Goal: Task Accomplishment & Management: Manage account settings

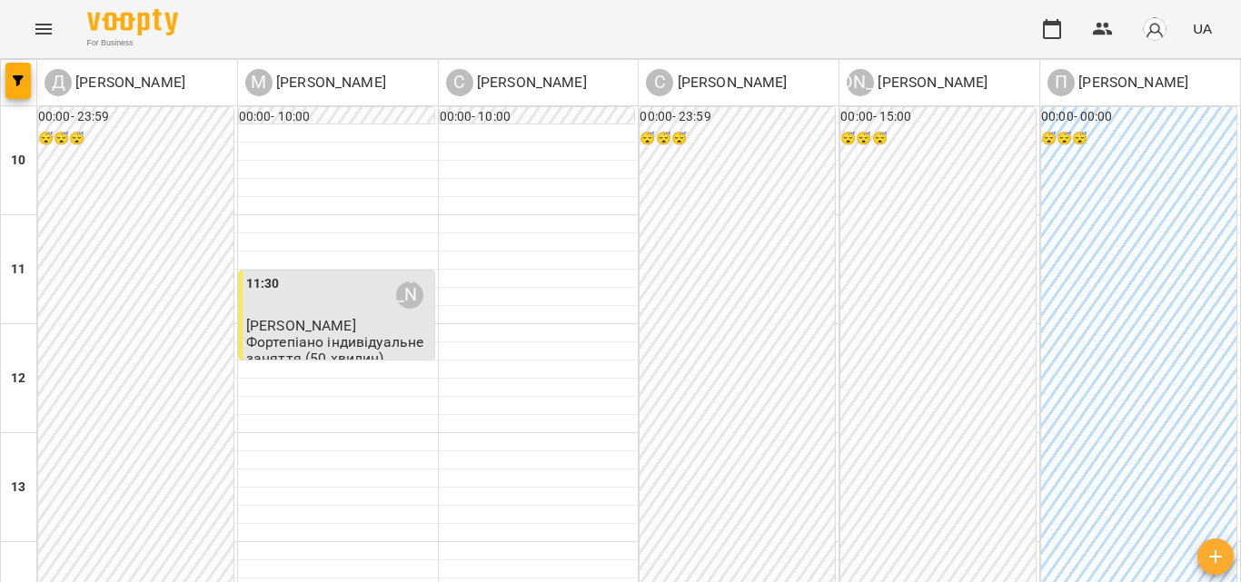
scroll to position [363, 0]
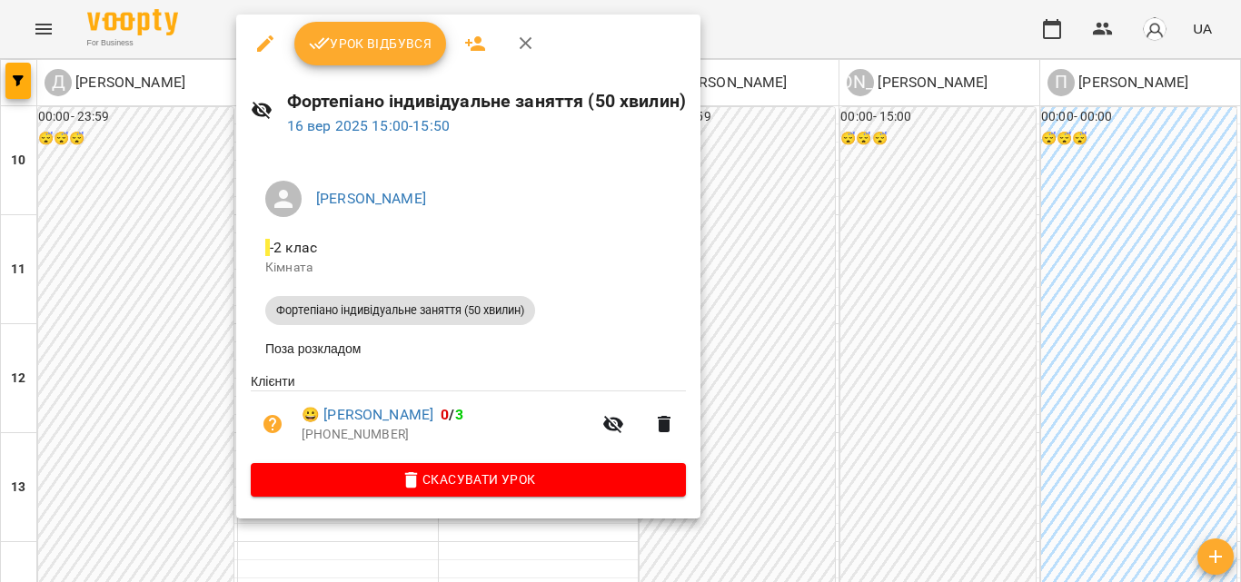
click at [401, 52] on span "Урок відбувся" at bounding box center [371, 44] width 124 height 22
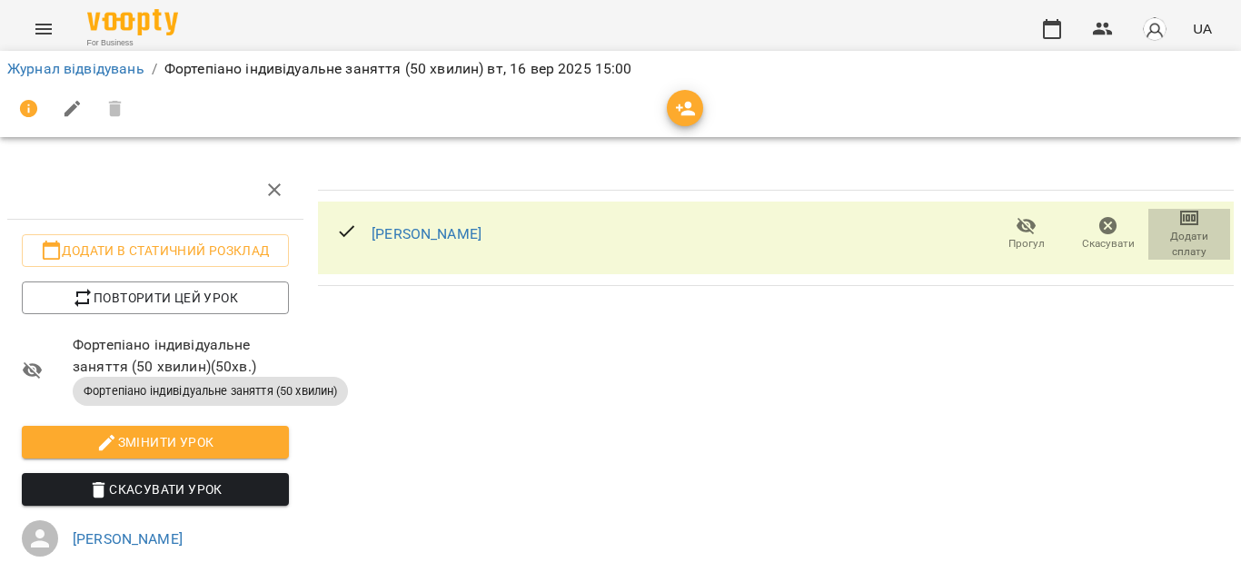
click at [1169, 246] on span "Додати сплату" at bounding box center [1189, 244] width 60 height 31
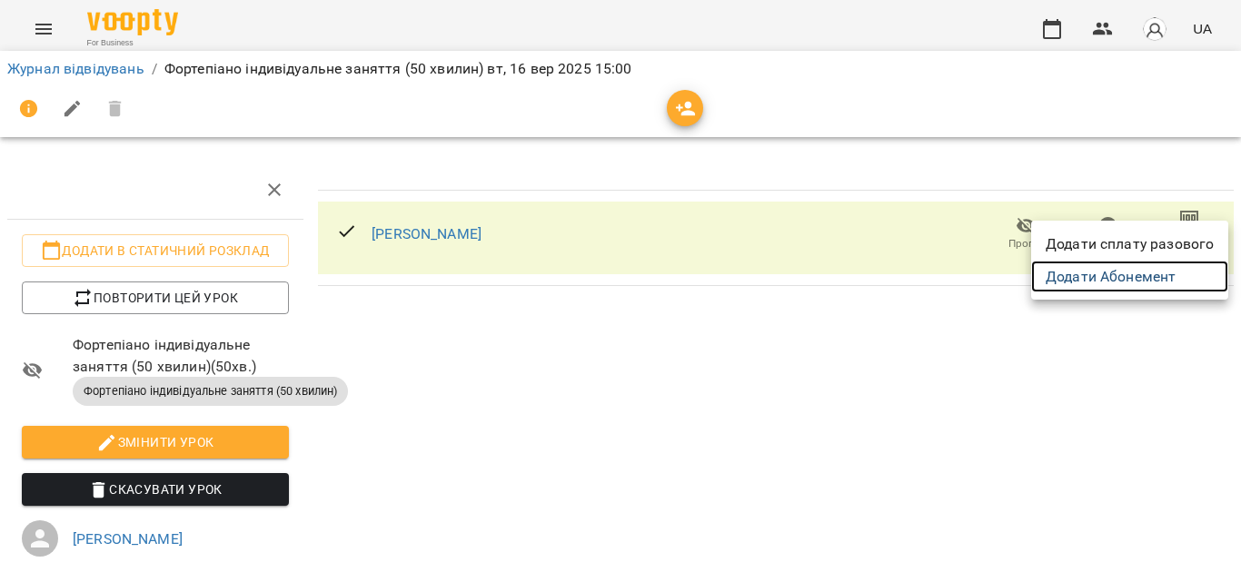
click at [1142, 285] on link "Додати Абонемент" at bounding box center [1129, 277] width 197 height 33
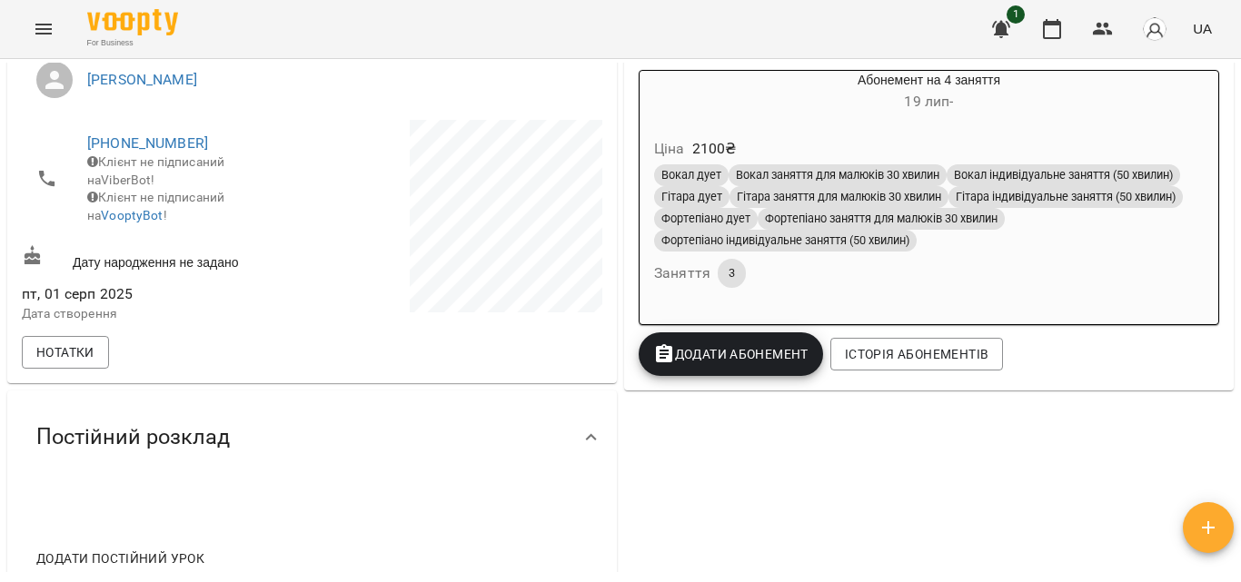
scroll to position [273, 0]
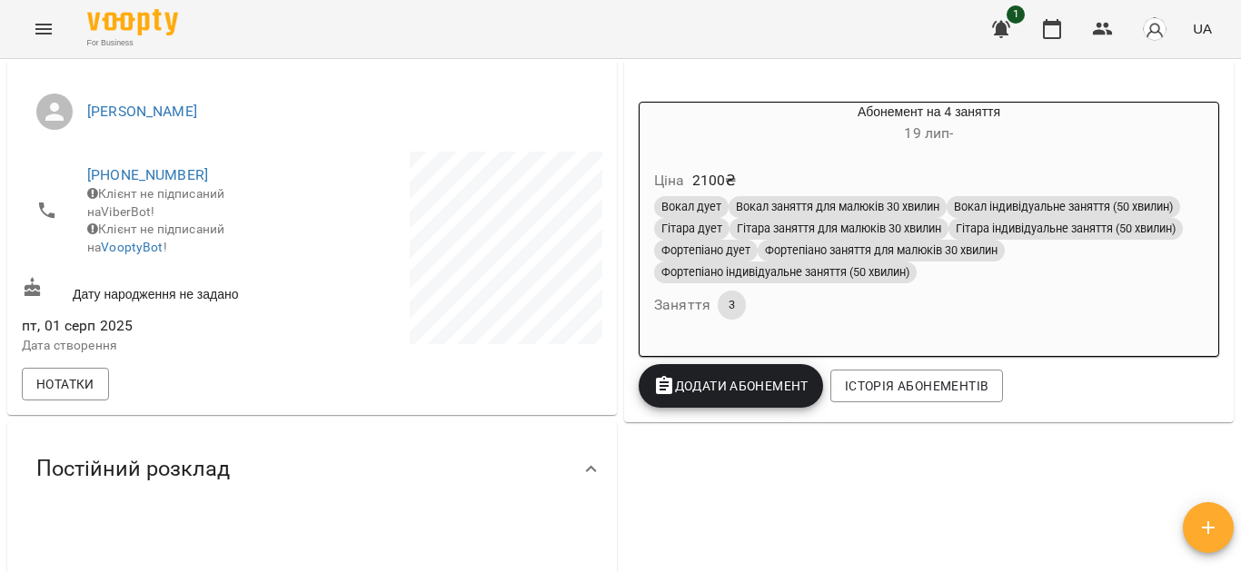
click at [934, 256] on span "Фортепіано заняття для малюків 30 хвилин" at bounding box center [881, 251] width 247 height 16
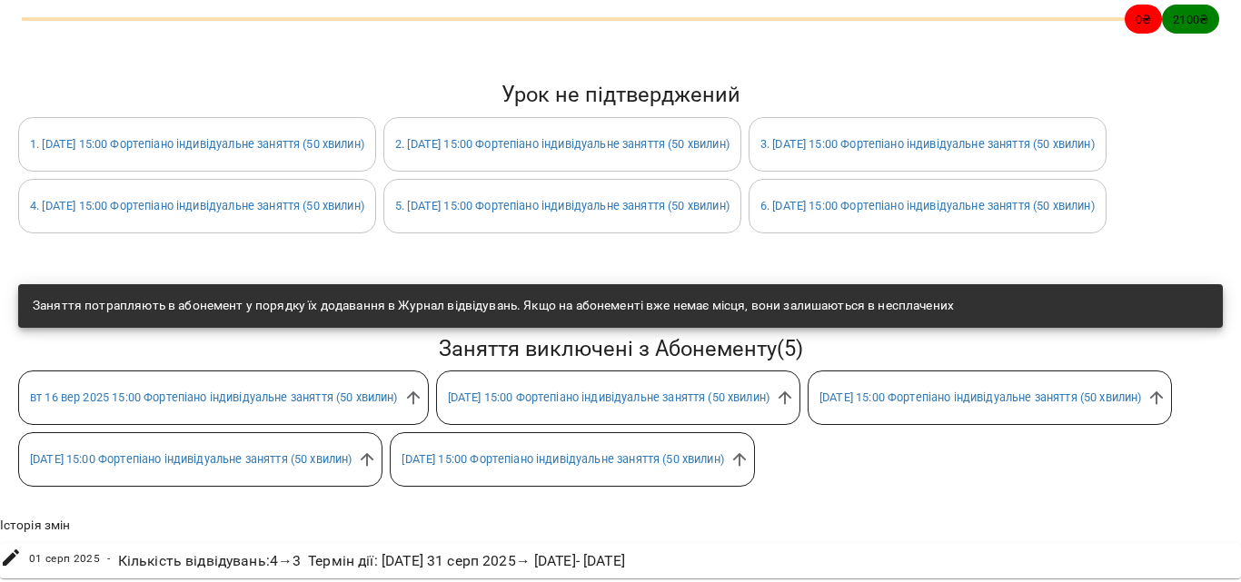
scroll to position [473, 0]
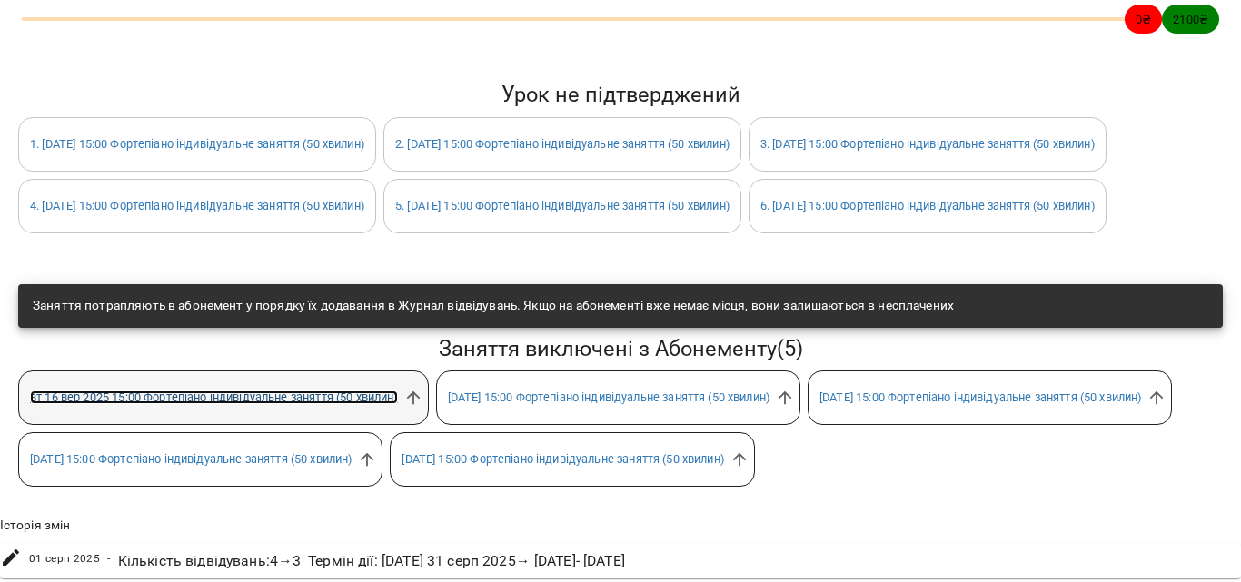
click at [349, 391] on link "[DATE] 15:00 Фортепіано індивідуальне заняття (50 хвилин)" at bounding box center [214, 398] width 368 height 14
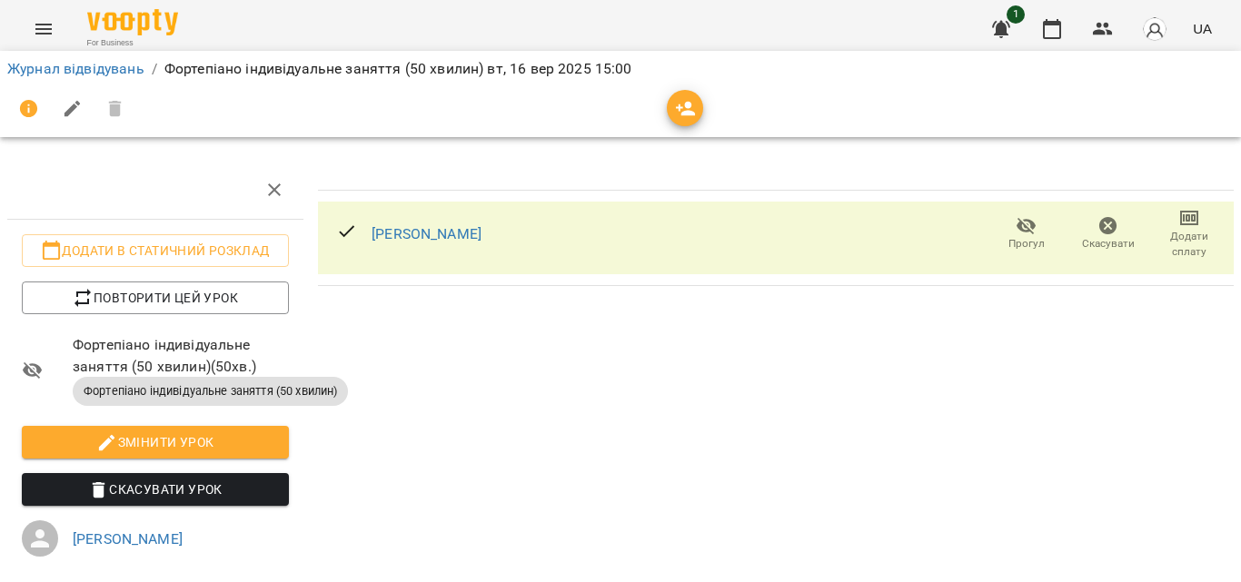
click at [1161, 240] on span "Додати сплату" at bounding box center [1189, 244] width 60 height 31
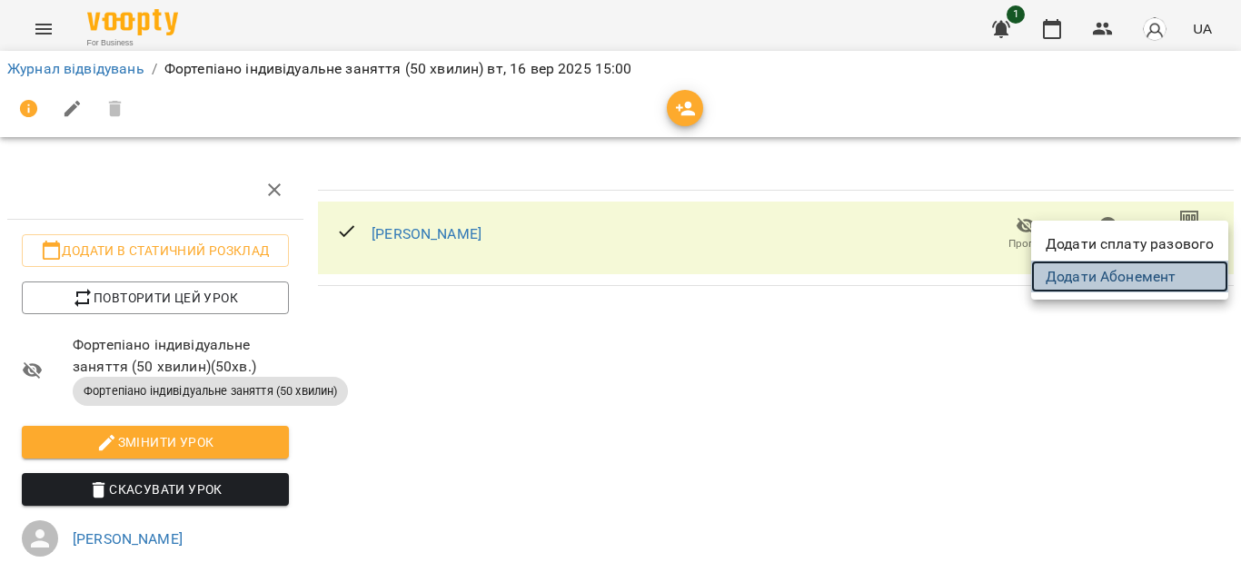
click at [1135, 284] on link "Додати Абонемент" at bounding box center [1129, 277] width 197 height 33
click at [540, 160] on div at bounding box center [620, 291] width 1241 height 582
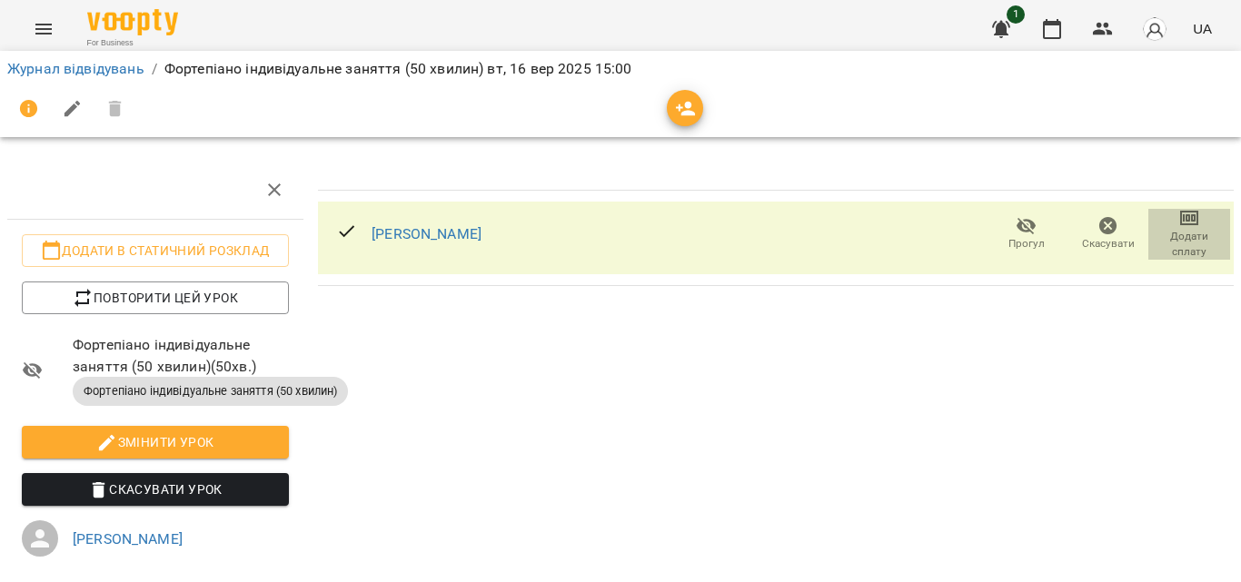
click at [1173, 236] on span "Додати сплату" at bounding box center [1189, 244] width 60 height 31
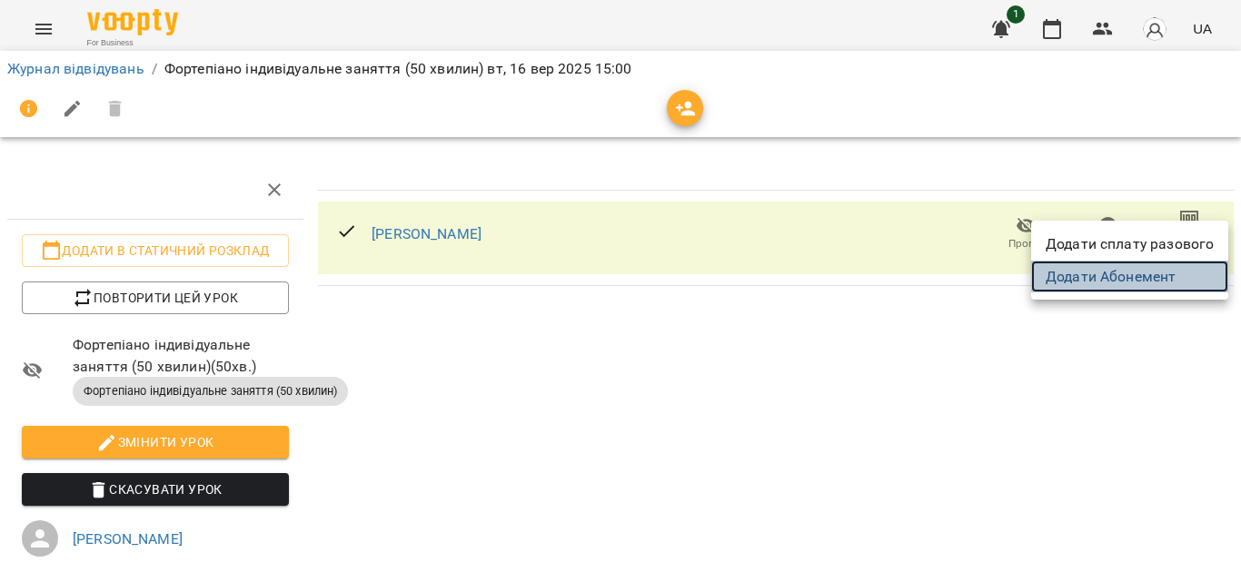
click at [1157, 273] on link "Додати Абонемент" at bounding box center [1129, 277] width 197 height 33
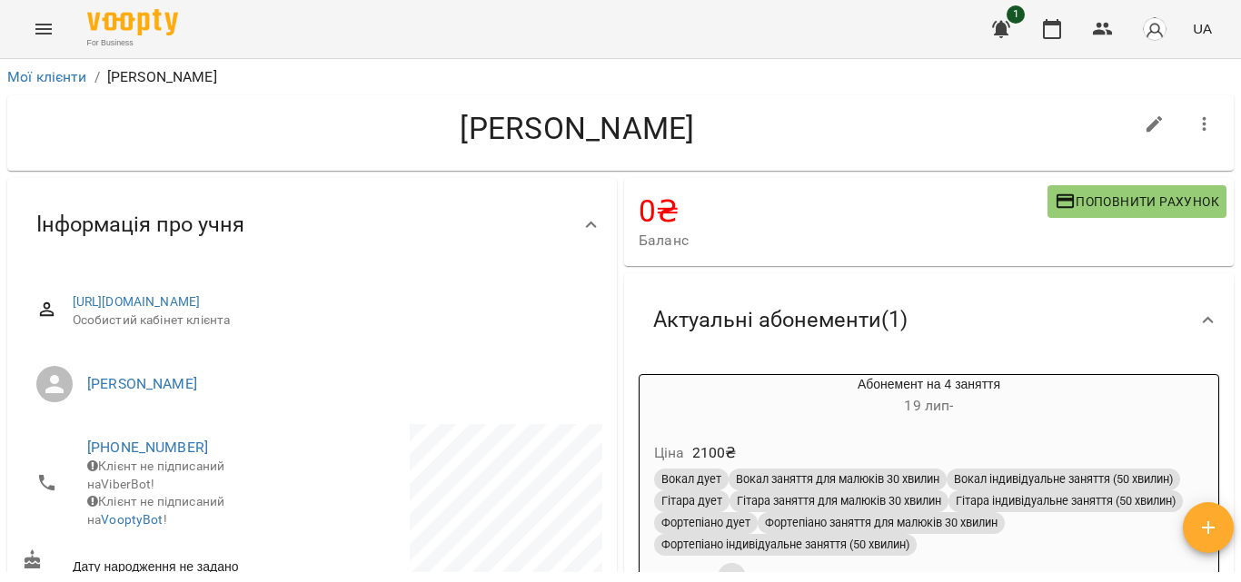
click at [1076, 379] on div "Абонемент на 4 заняття 19 лип -" at bounding box center [929, 397] width 579 height 44
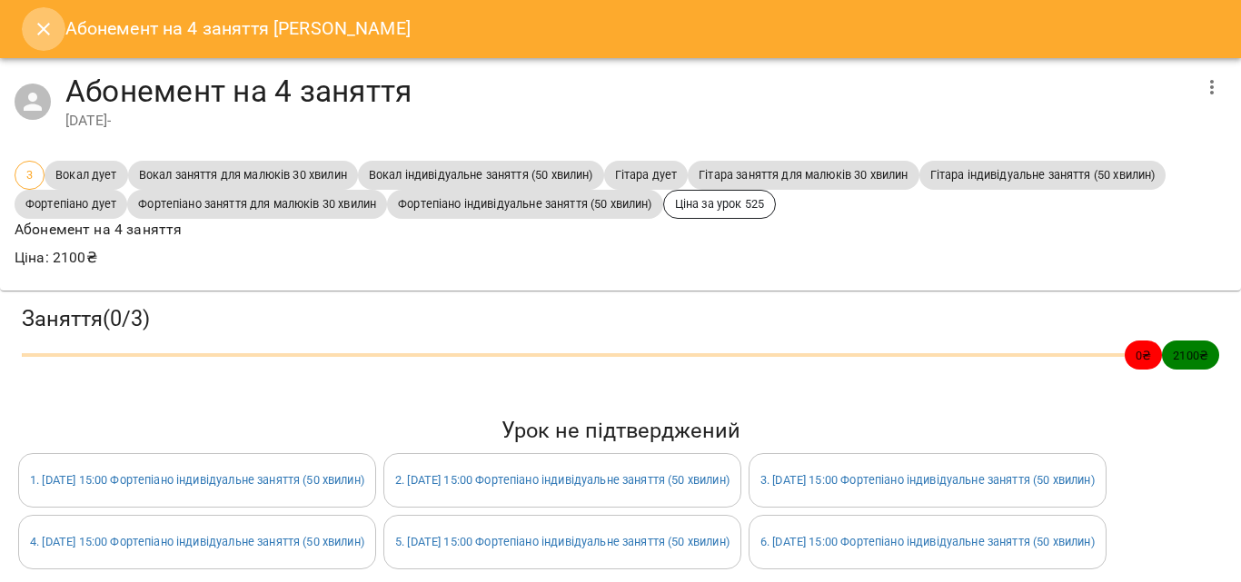
click at [49, 25] on icon "Close" at bounding box center [43, 29] width 13 height 13
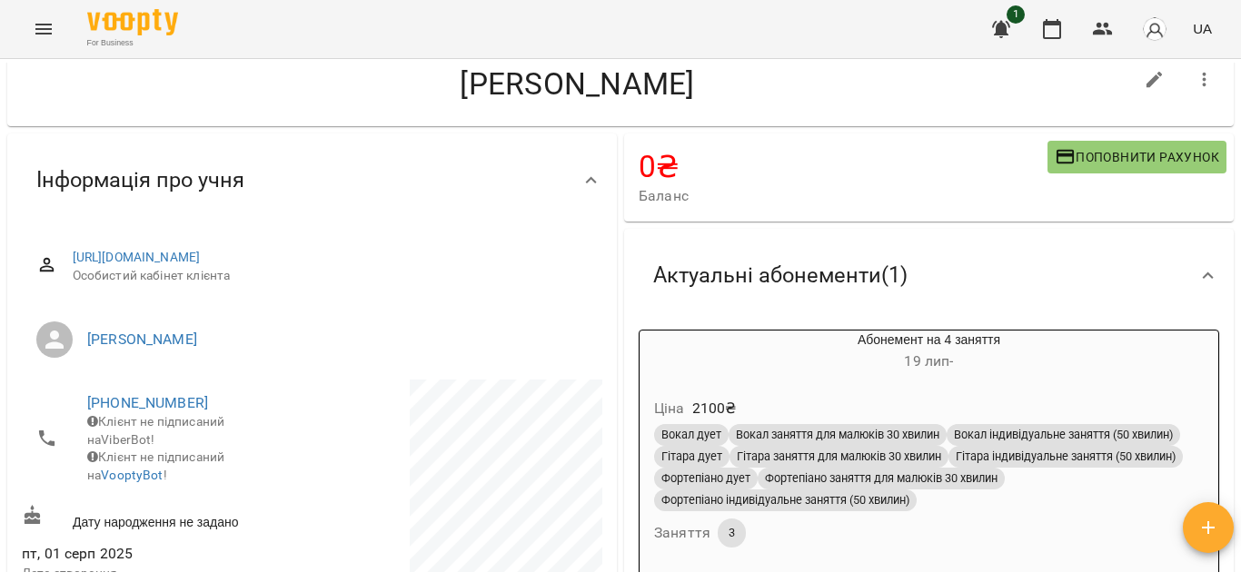
click at [995, 329] on div "Абонемент на 4 заняття [DATE] - Ціна 2100 ₴ Вокал дует Вокал заняття для малюкі…" at bounding box center [929, 457] width 588 height 263
click at [991, 366] on h6 "19 лип -" at bounding box center [929, 361] width 579 height 25
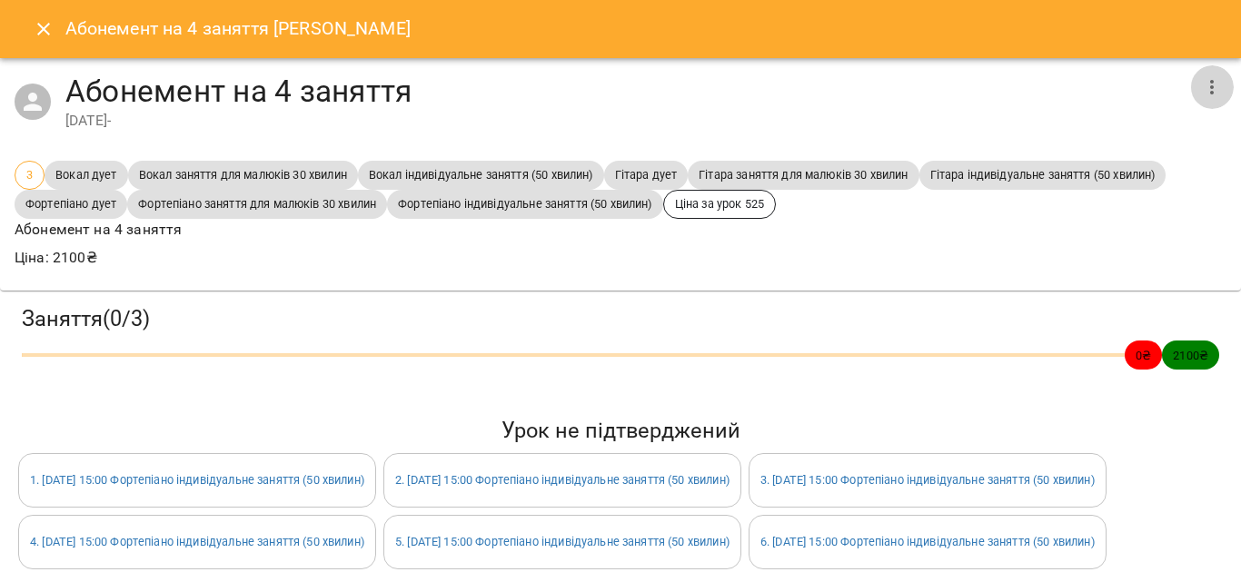
click at [1209, 85] on button "button" at bounding box center [1212, 87] width 44 height 44
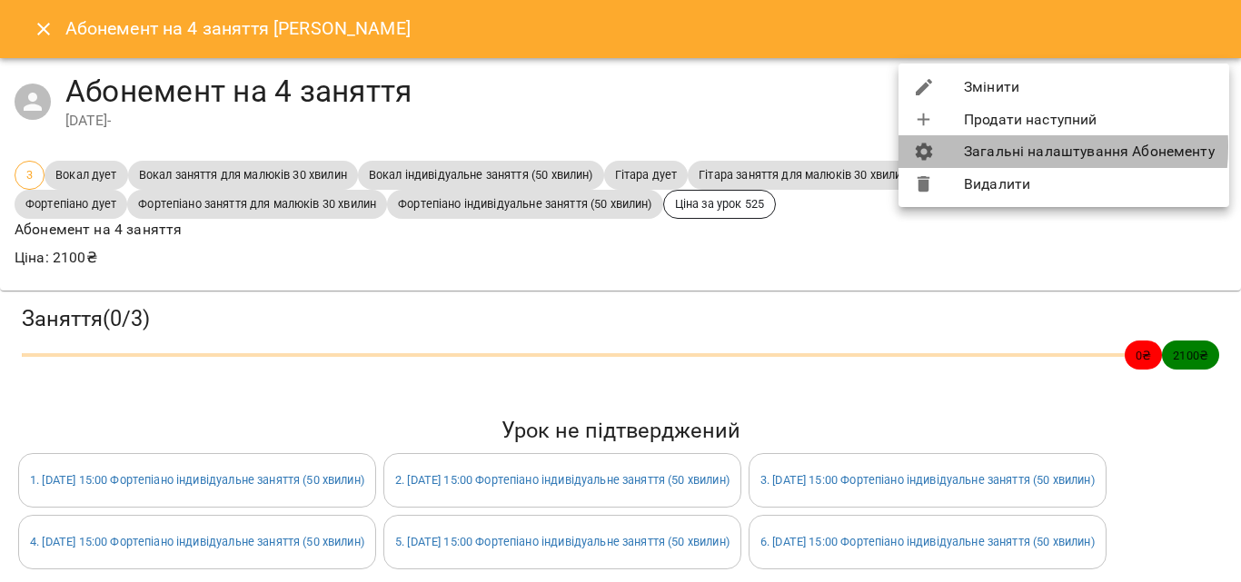
click at [1024, 146] on li "Загальні налаштування Абонементу" at bounding box center [1063, 151] width 331 height 33
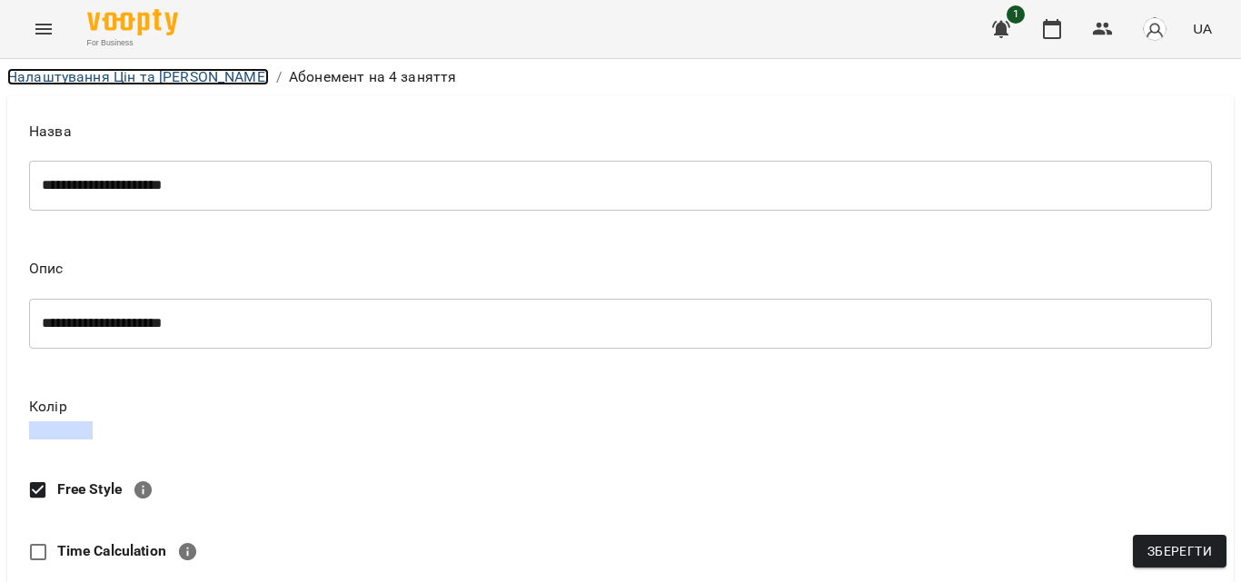
click at [220, 84] on link "Налаштування Цін та Абонементів" at bounding box center [138, 76] width 262 height 17
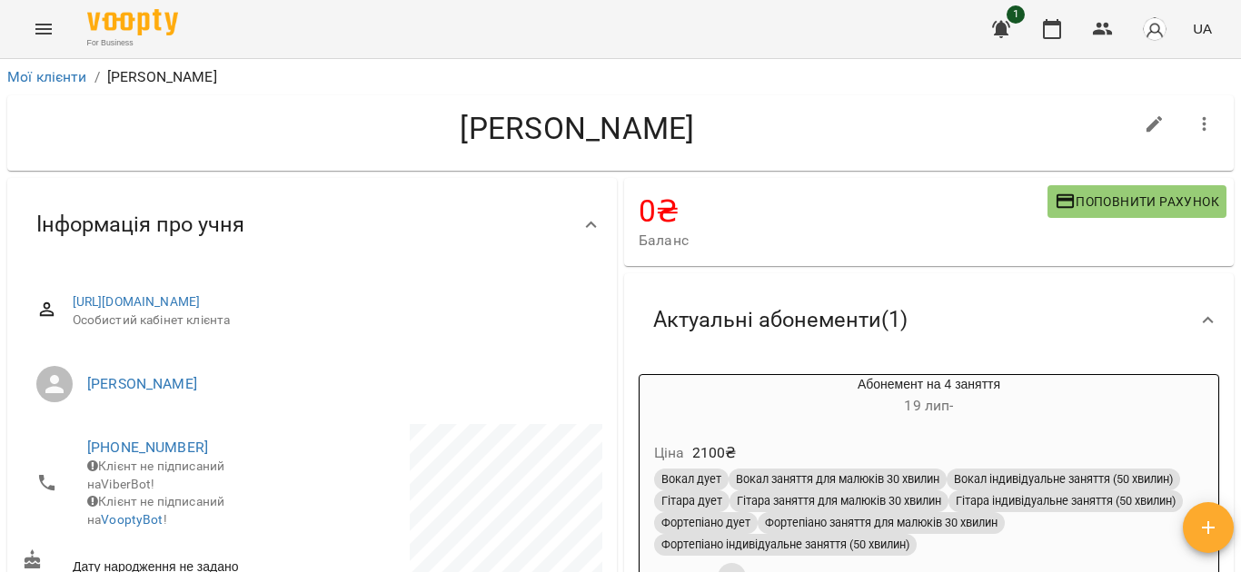
click at [1147, 121] on icon "button" at bounding box center [1155, 124] width 16 height 16
select select "**"
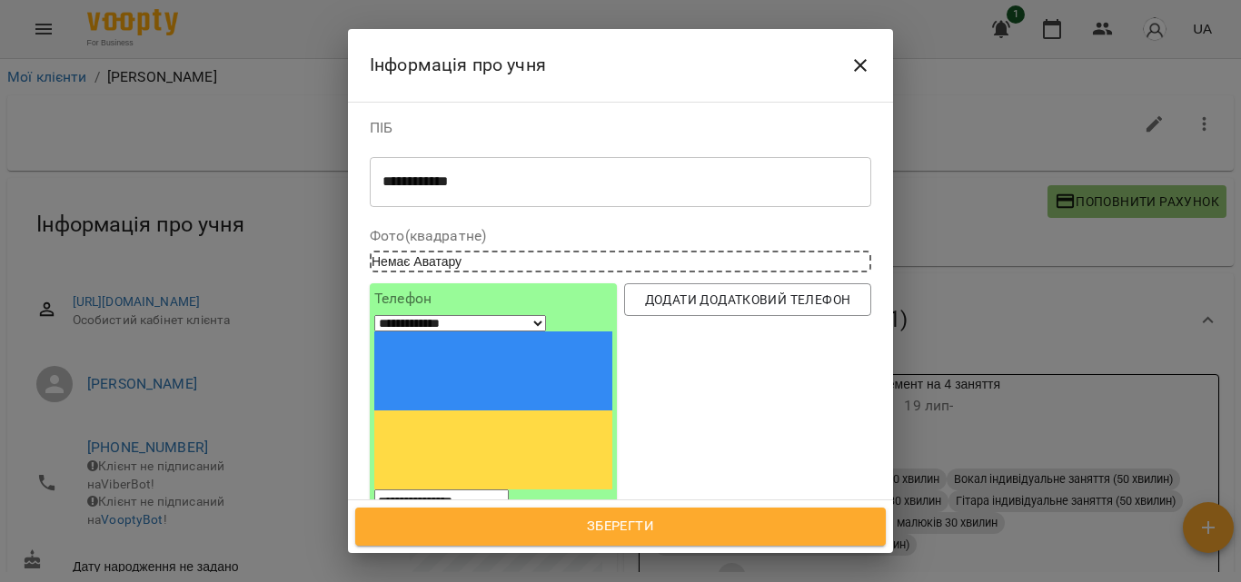
click at [847, 70] on button "Close" at bounding box center [861, 66] width 44 height 44
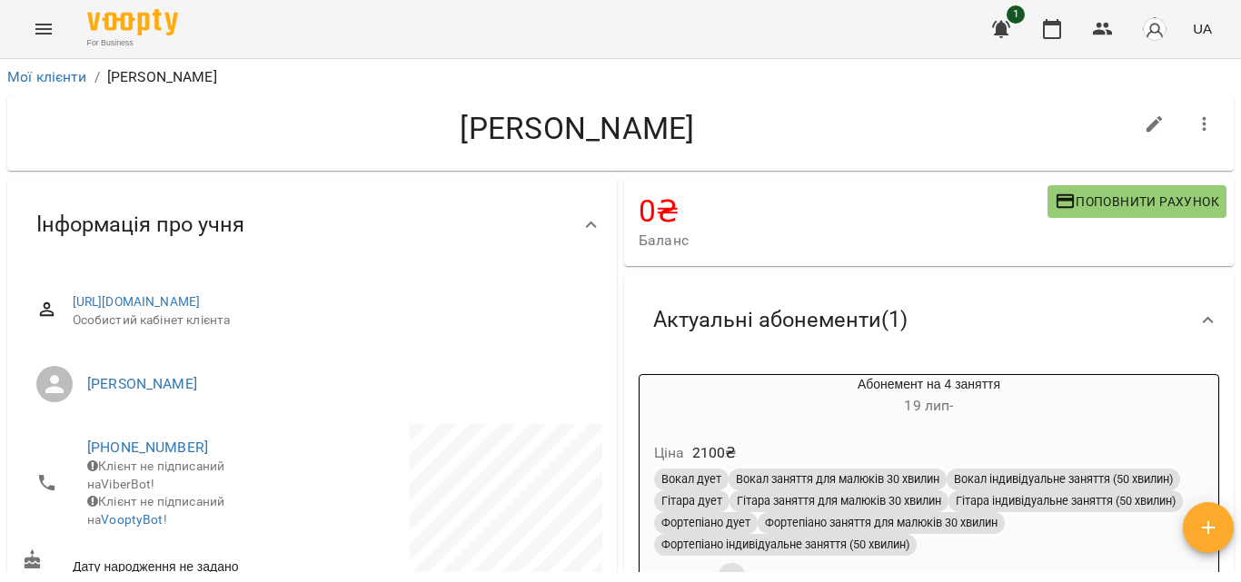
scroll to position [91, 0]
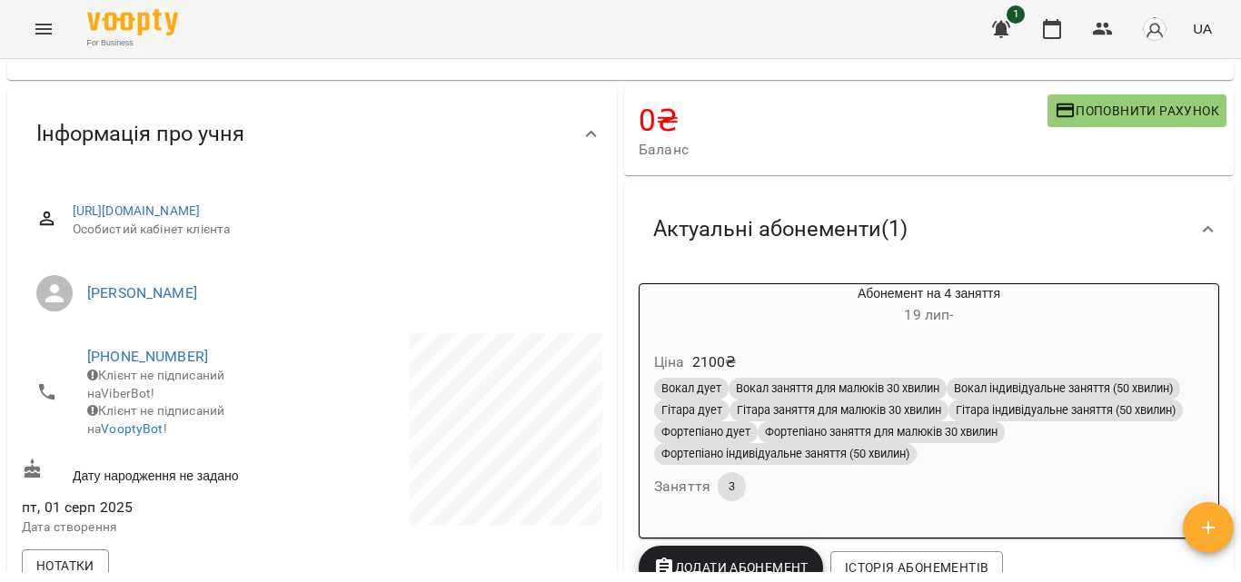
click at [1136, 302] on div "Абонемент на 4 заняття 19 лип -" at bounding box center [929, 306] width 579 height 44
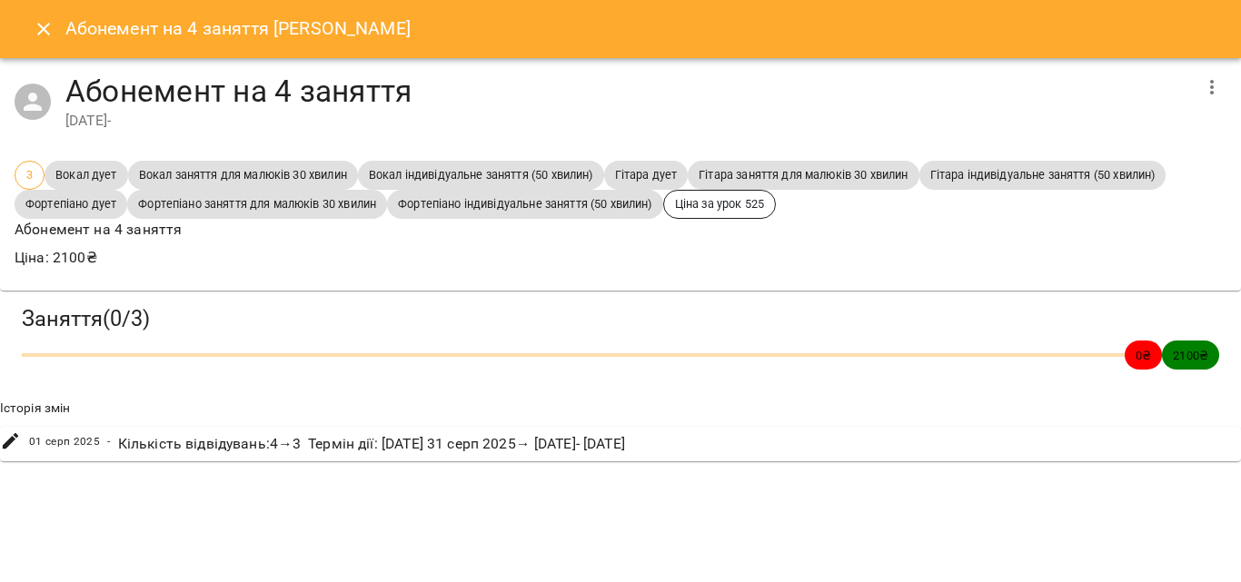
click at [1215, 74] on button "button" at bounding box center [1212, 87] width 44 height 44
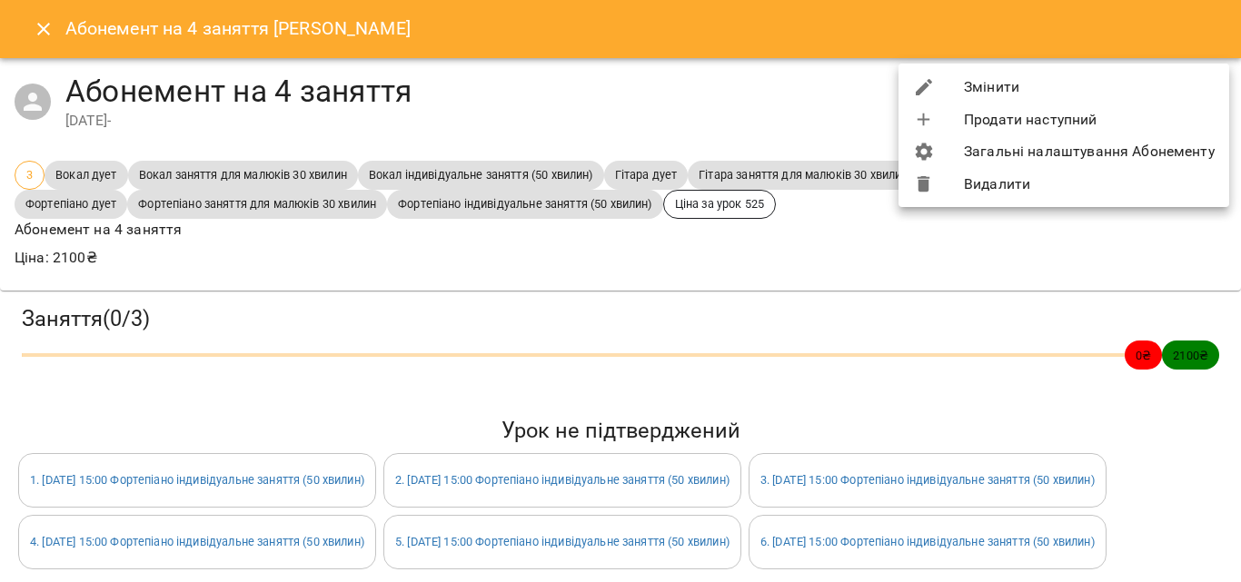
click at [1122, 90] on li "Змінити" at bounding box center [1063, 87] width 331 height 33
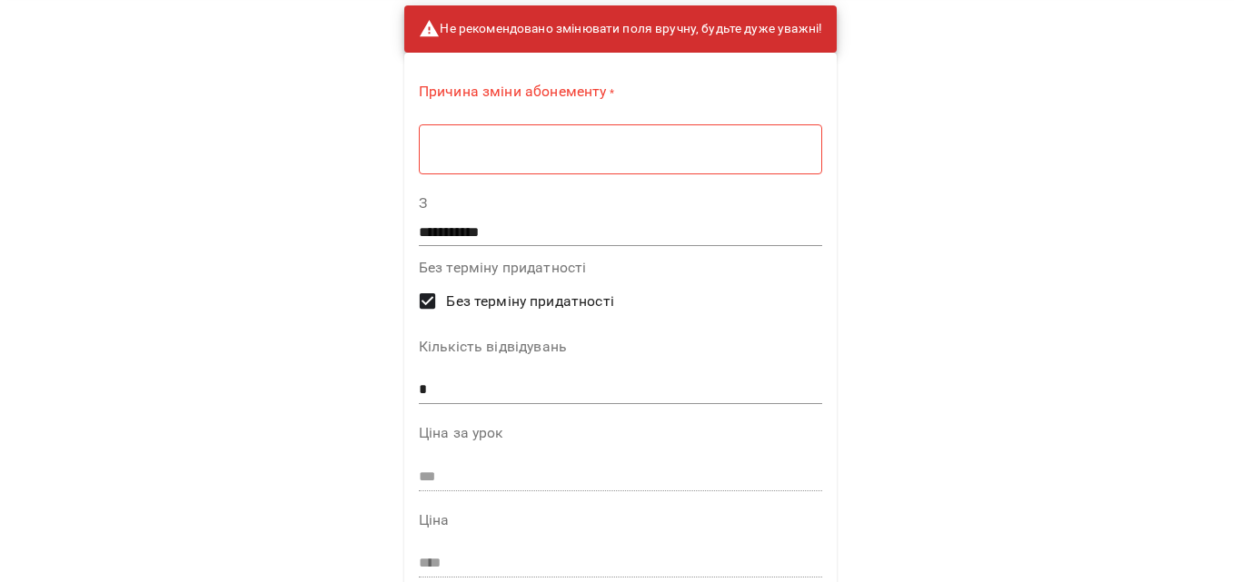
scroll to position [13, 0]
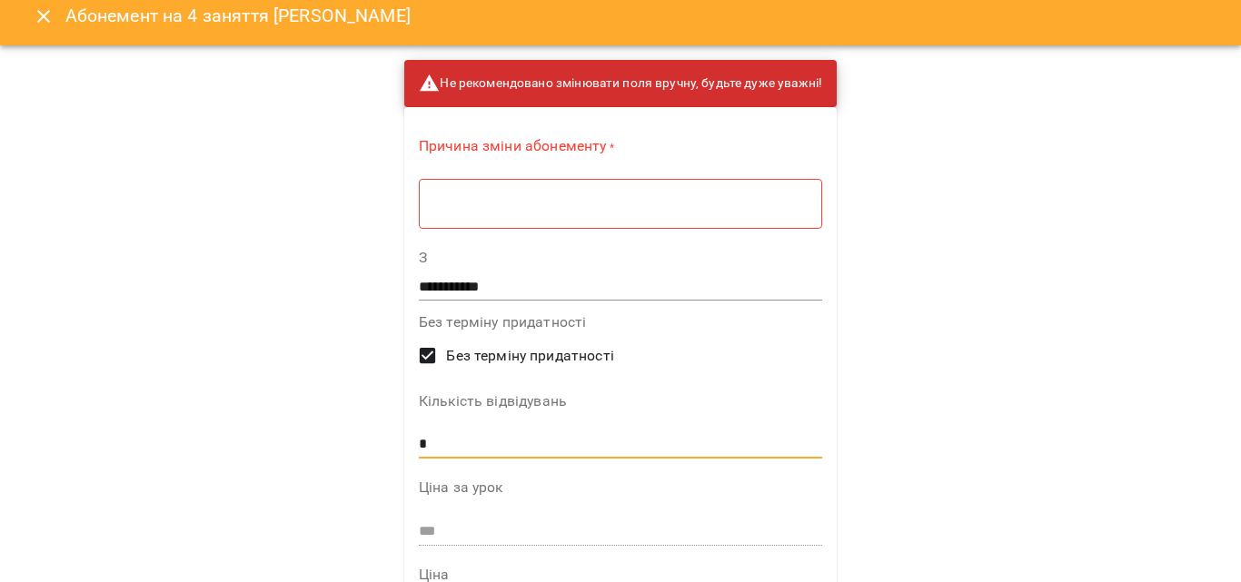
click at [444, 455] on input "*" at bounding box center [620, 444] width 403 height 29
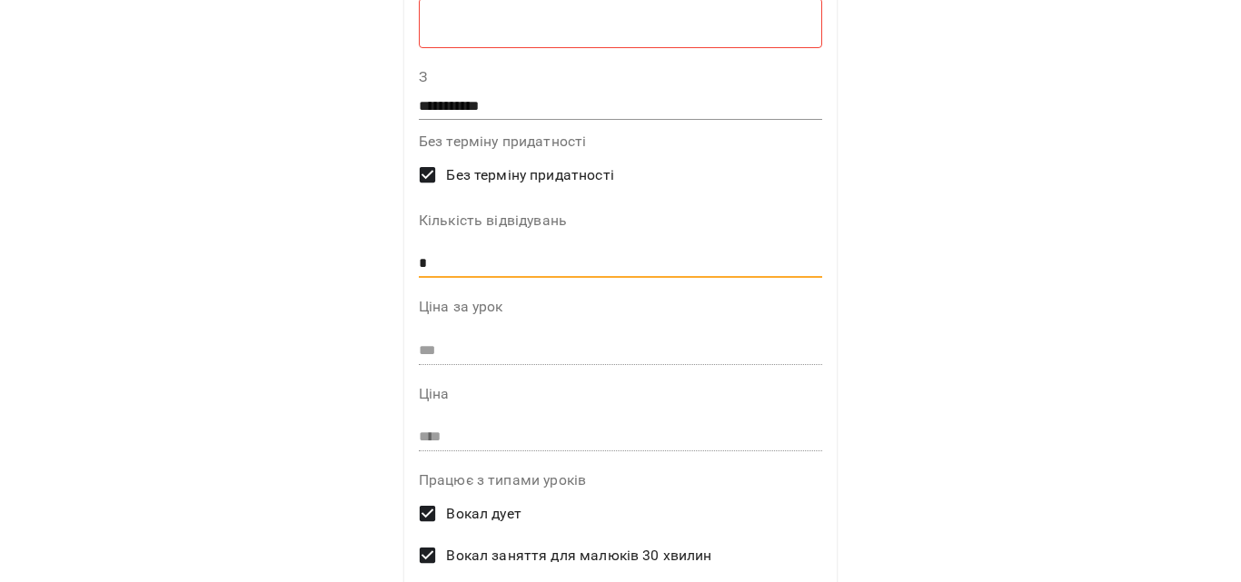
scroll to position [194, 0]
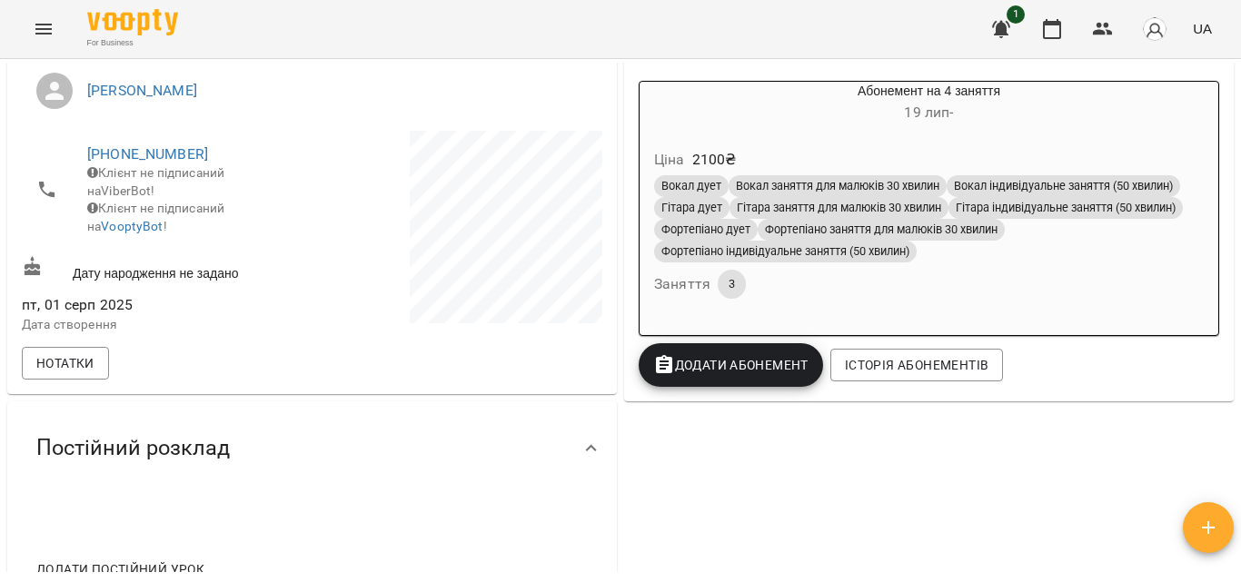
scroll to position [273, 0]
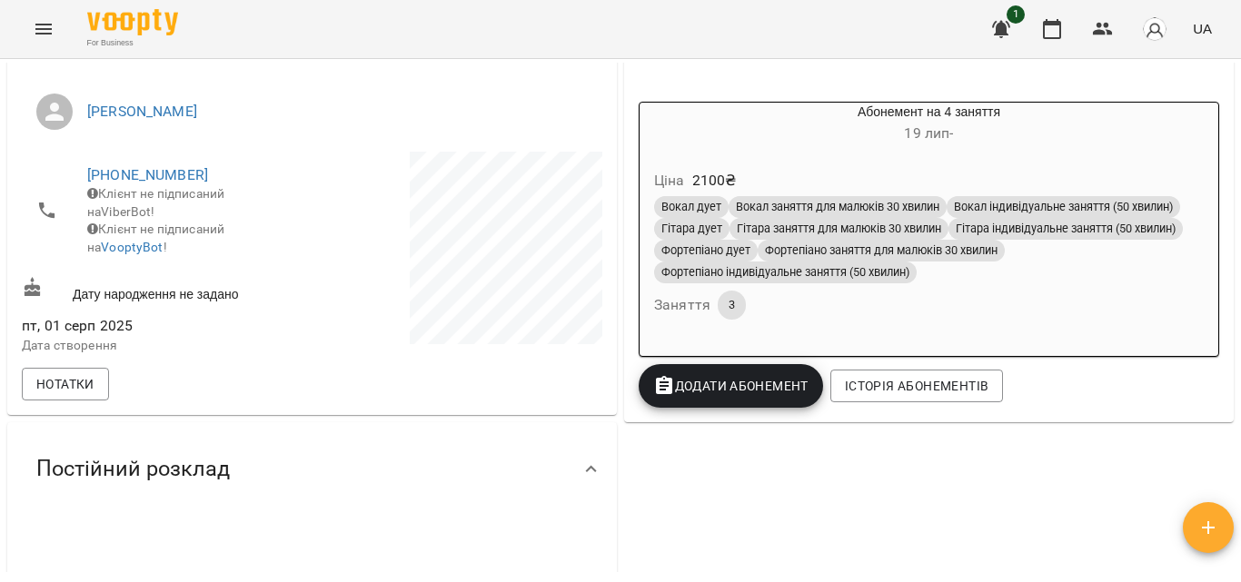
click at [1047, 309] on div "Вокал дует Вокал заняття для малюків 30 хвилин Вокал індивідуальне заняття (50 …" at bounding box center [928, 258] width 557 height 131
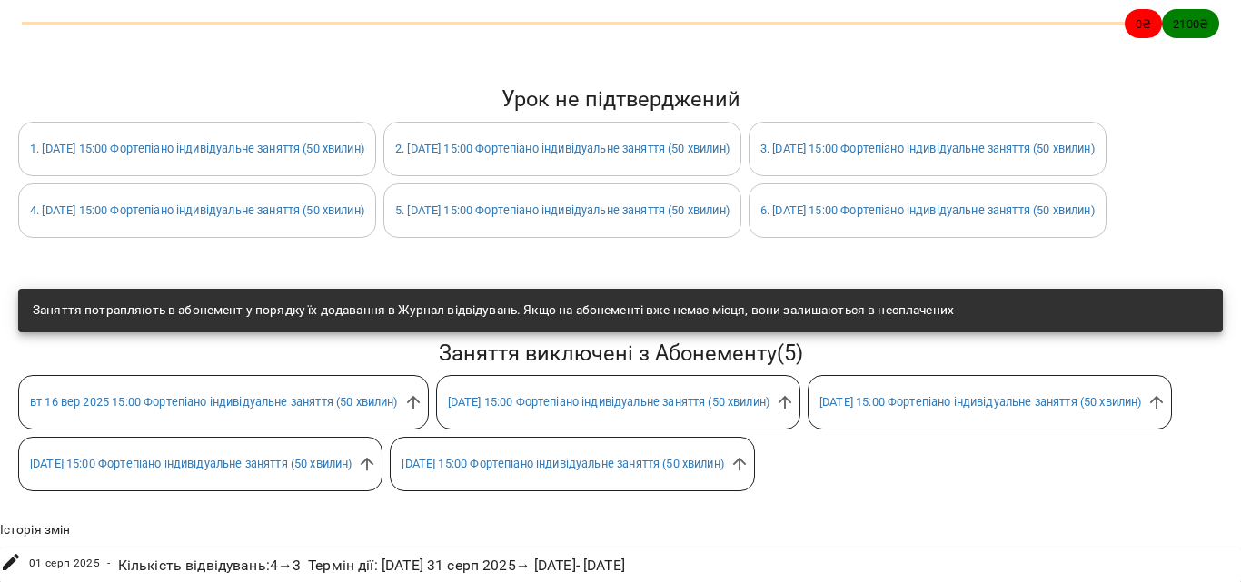
scroll to position [363, 0]
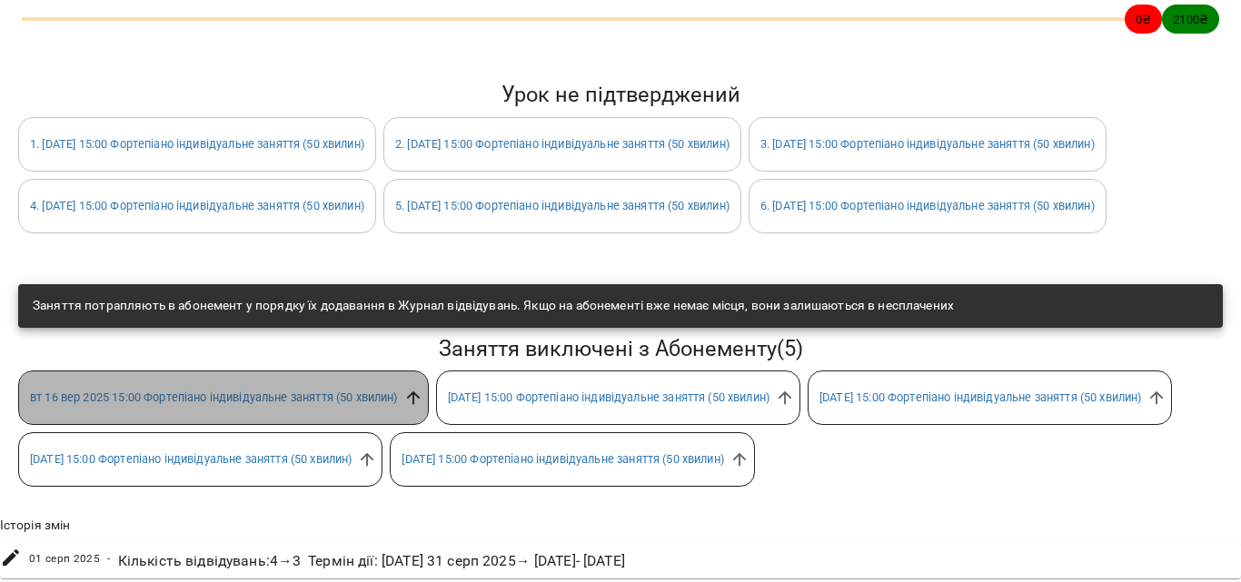
click at [417, 405] on icon at bounding box center [413, 399] width 14 height 14
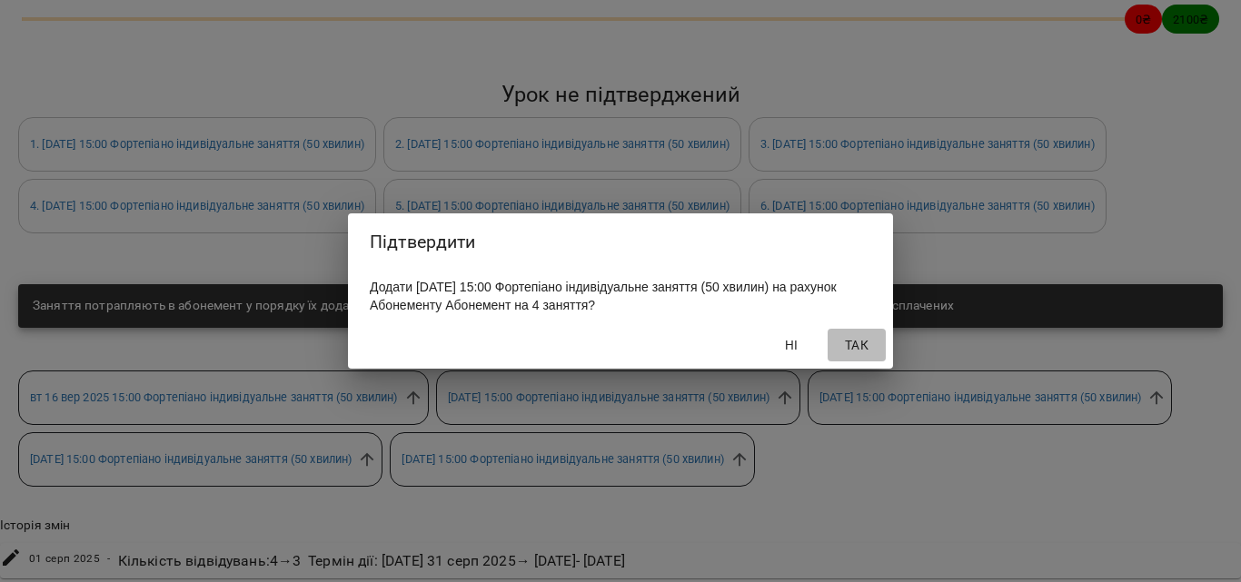
click at [875, 352] on span "Так" at bounding box center [857, 345] width 44 height 22
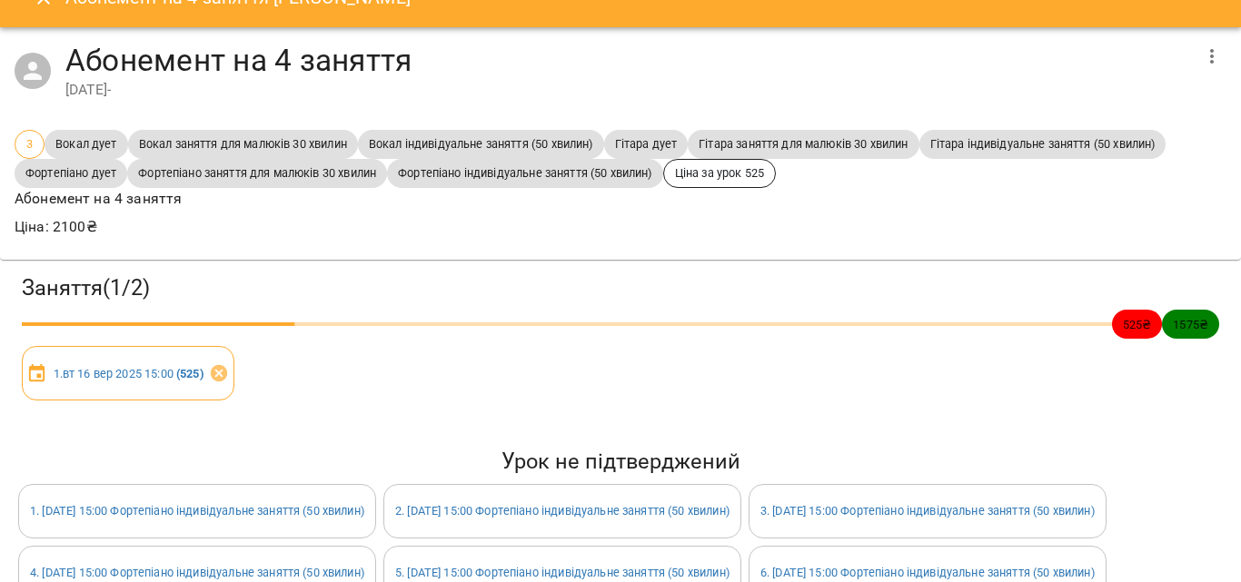
scroll to position [0, 0]
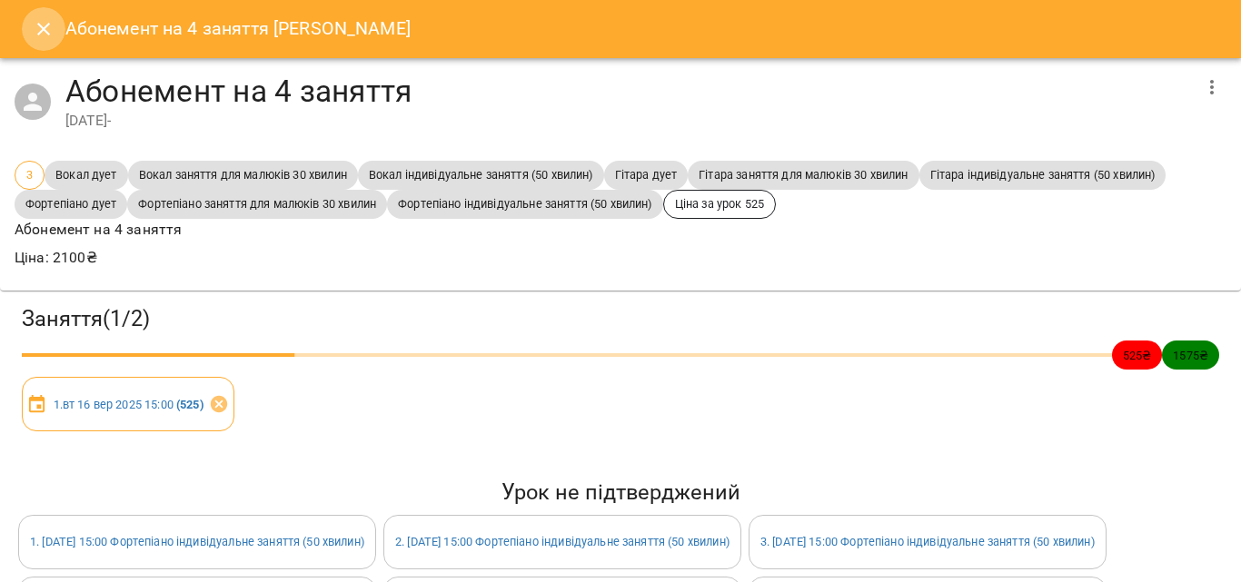
click at [59, 16] on button "Close" at bounding box center [44, 29] width 44 height 44
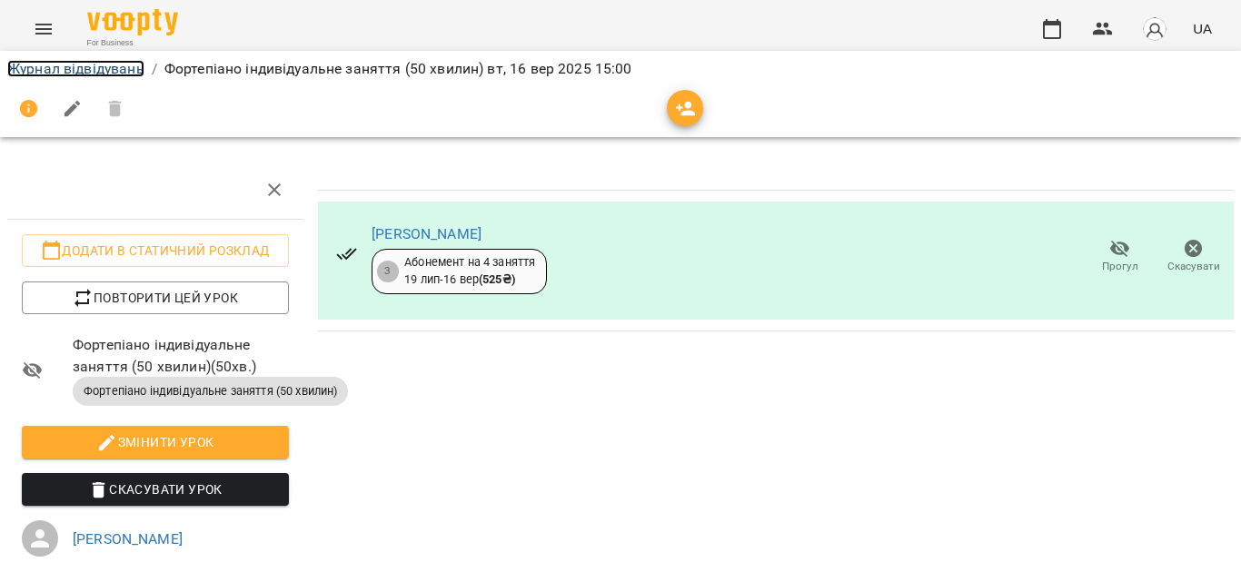
click at [106, 65] on link "Журнал відвідувань" at bounding box center [75, 68] width 137 height 17
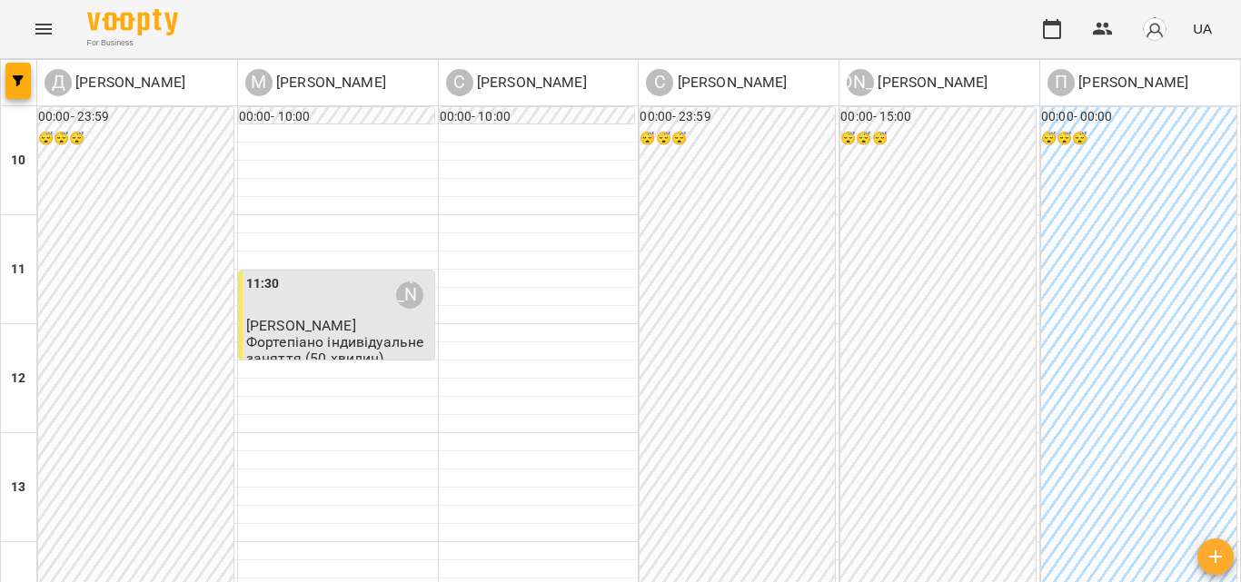
scroll to position [545, 0]
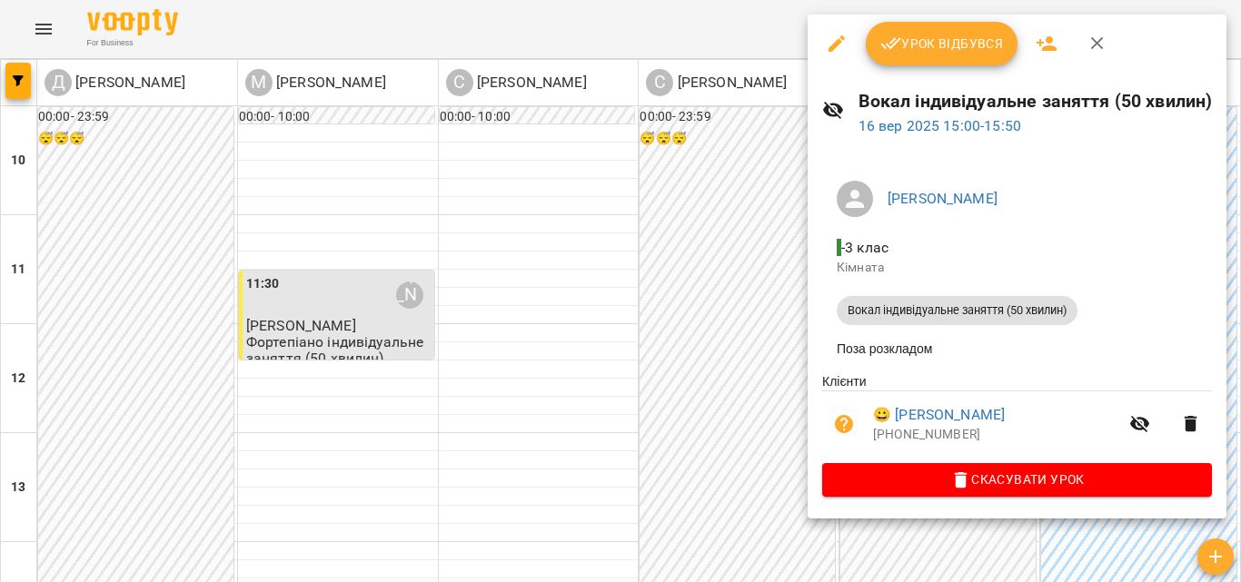
click at [939, 37] on span "Урок відбувся" at bounding box center [942, 44] width 124 height 22
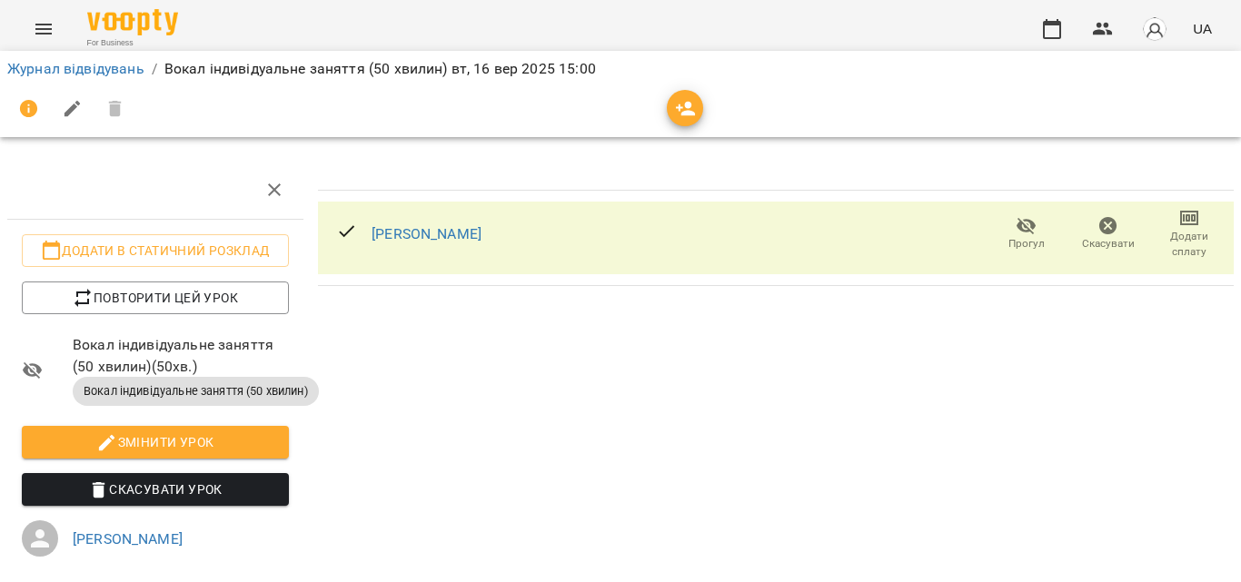
click at [1178, 227] on icon "button" at bounding box center [1189, 218] width 22 height 22
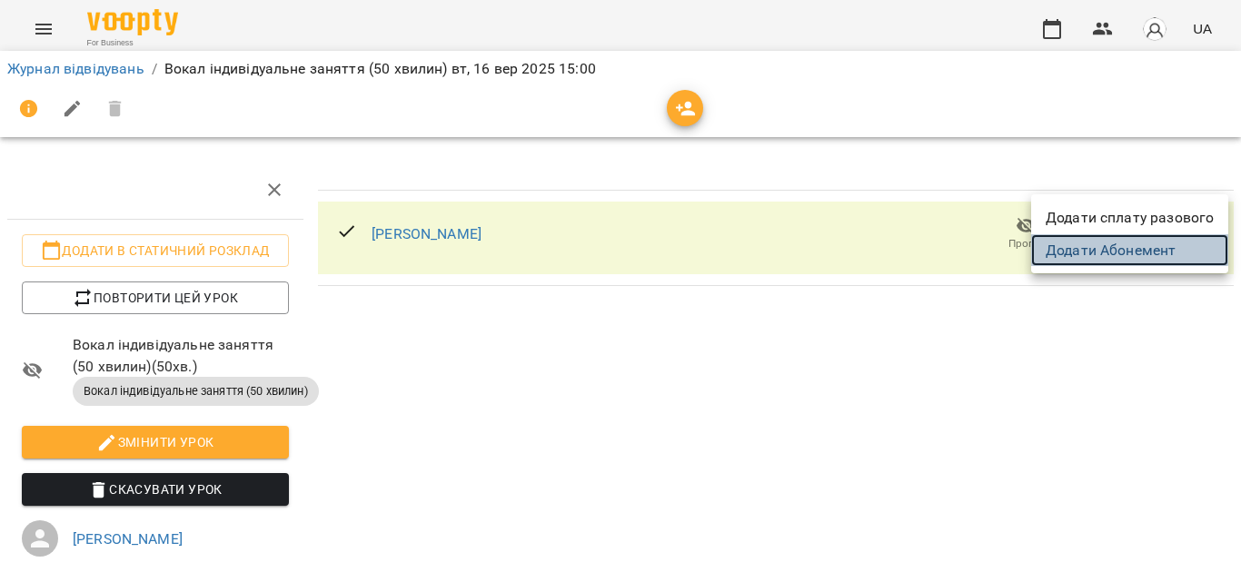
click at [1127, 242] on link "Додати Абонемент" at bounding box center [1129, 250] width 197 height 33
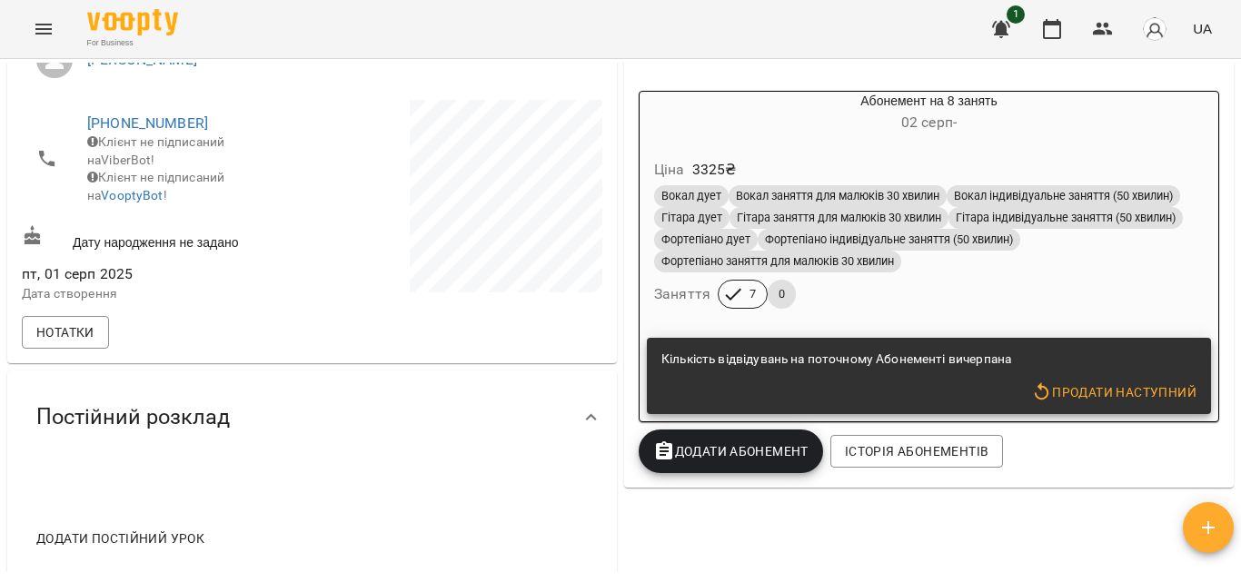
scroll to position [321, 0]
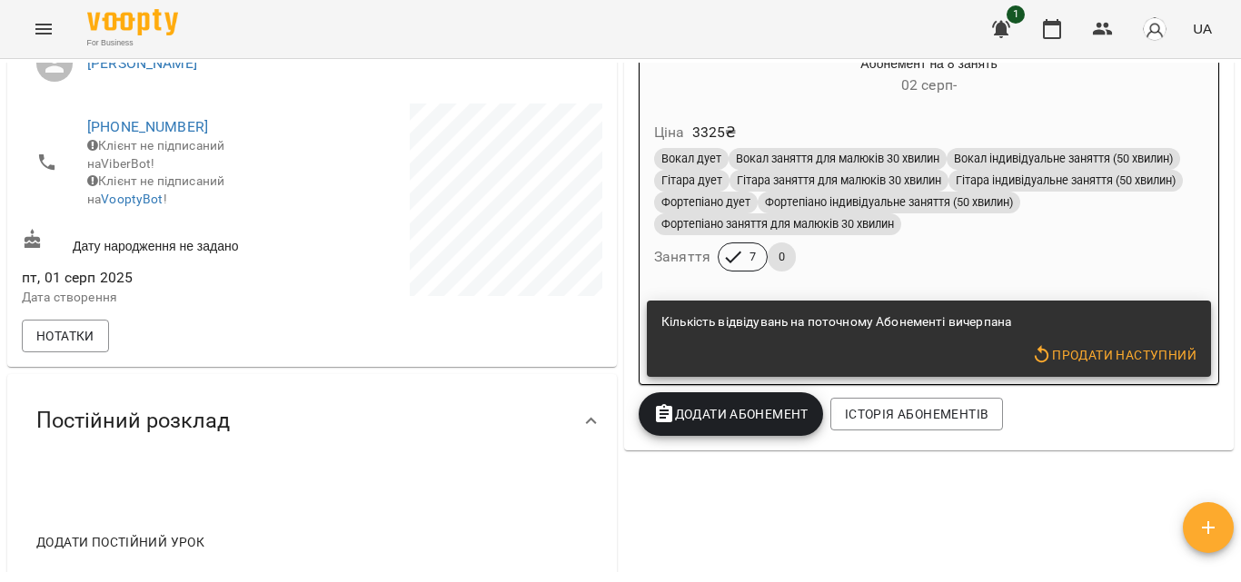
click at [735, 425] on span "Додати Абонемент" at bounding box center [730, 414] width 155 height 22
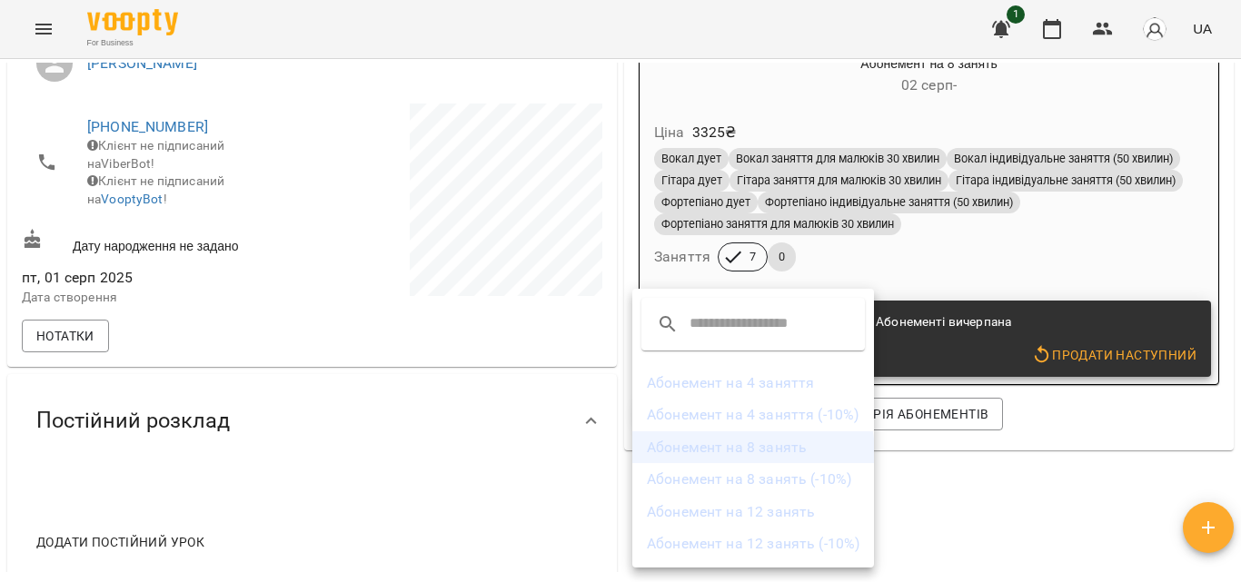
click at [738, 455] on li "Абонемент на 8 занять" at bounding box center [753, 448] width 242 height 33
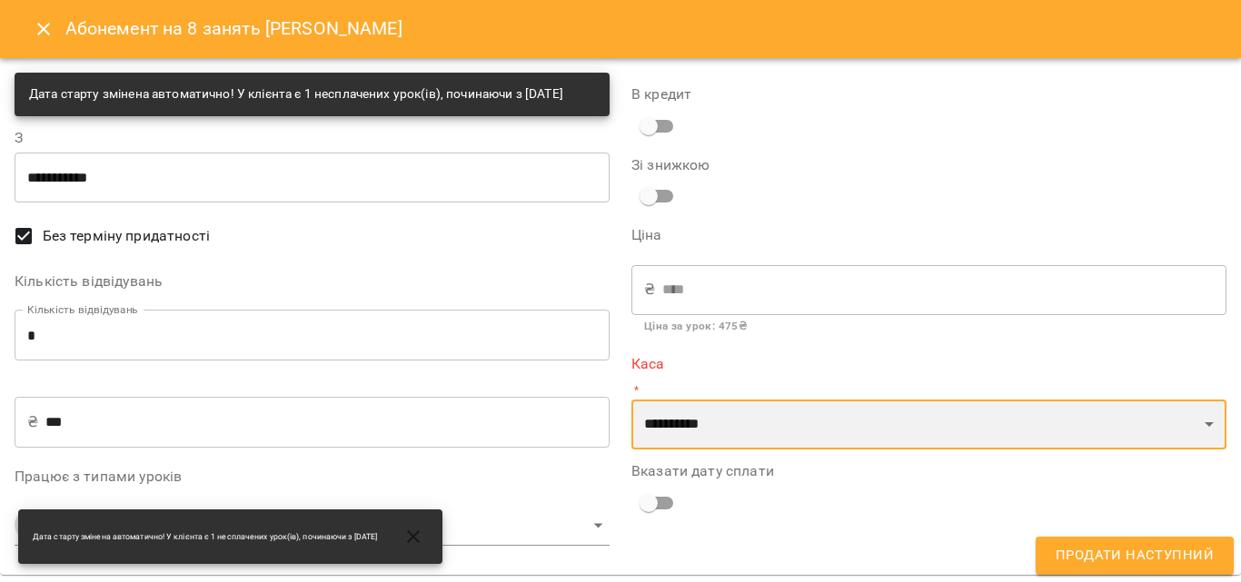
click at [697, 435] on select "**********" at bounding box center [928, 425] width 595 height 51
select select "****"
click at [631, 400] on select "**********" at bounding box center [928, 425] width 595 height 51
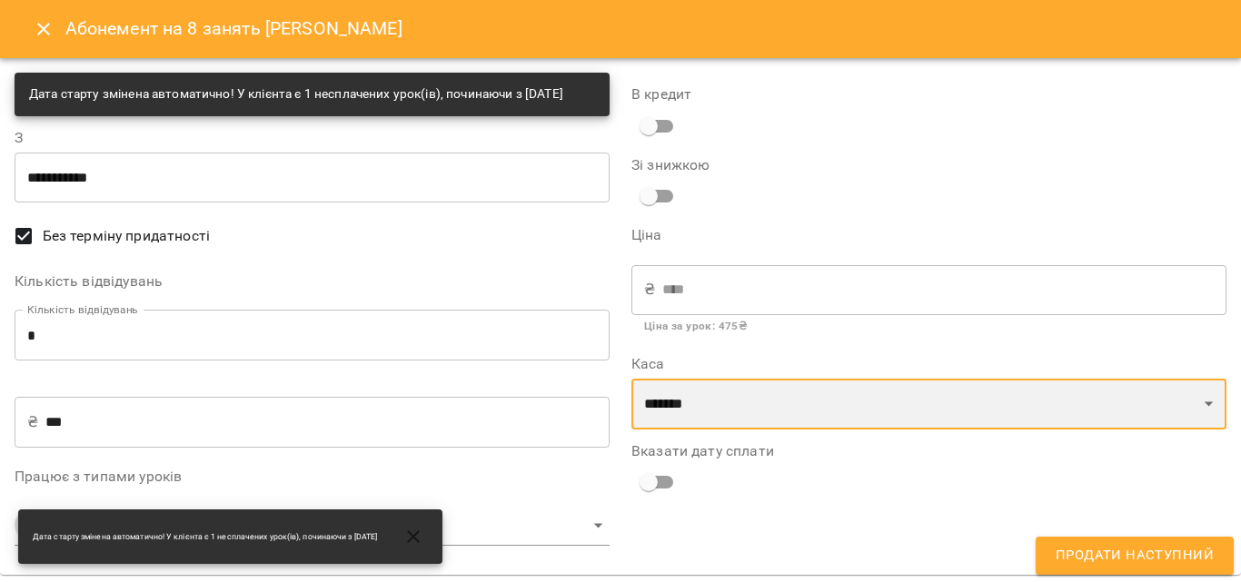
scroll to position [11, 0]
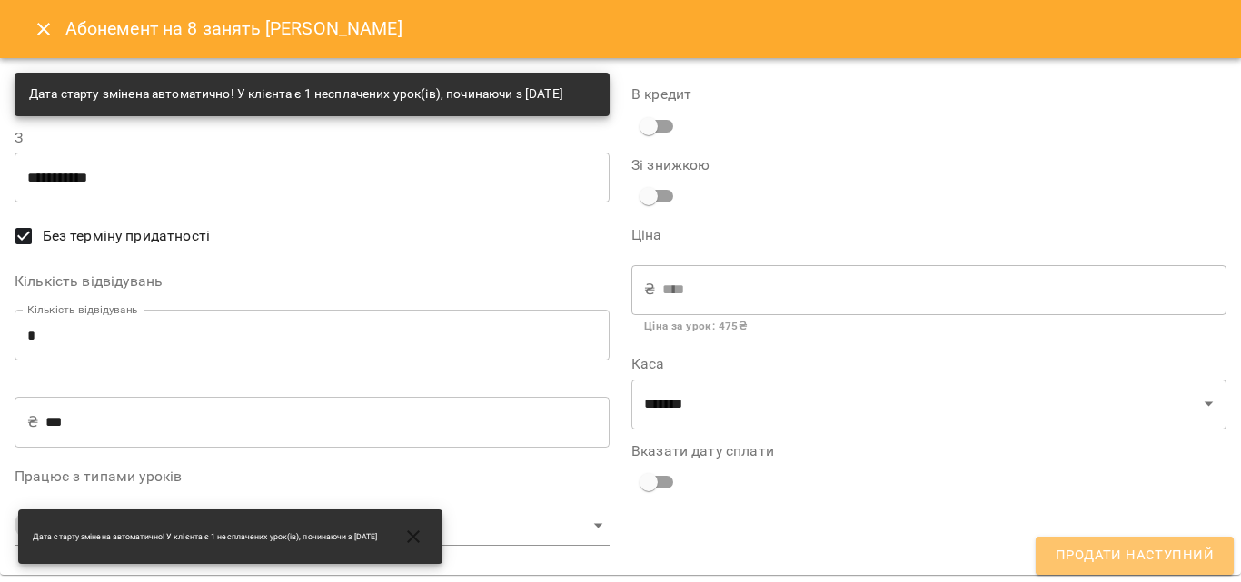
click at [1184, 550] on span "Продати наступний" at bounding box center [1135, 556] width 158 height 24
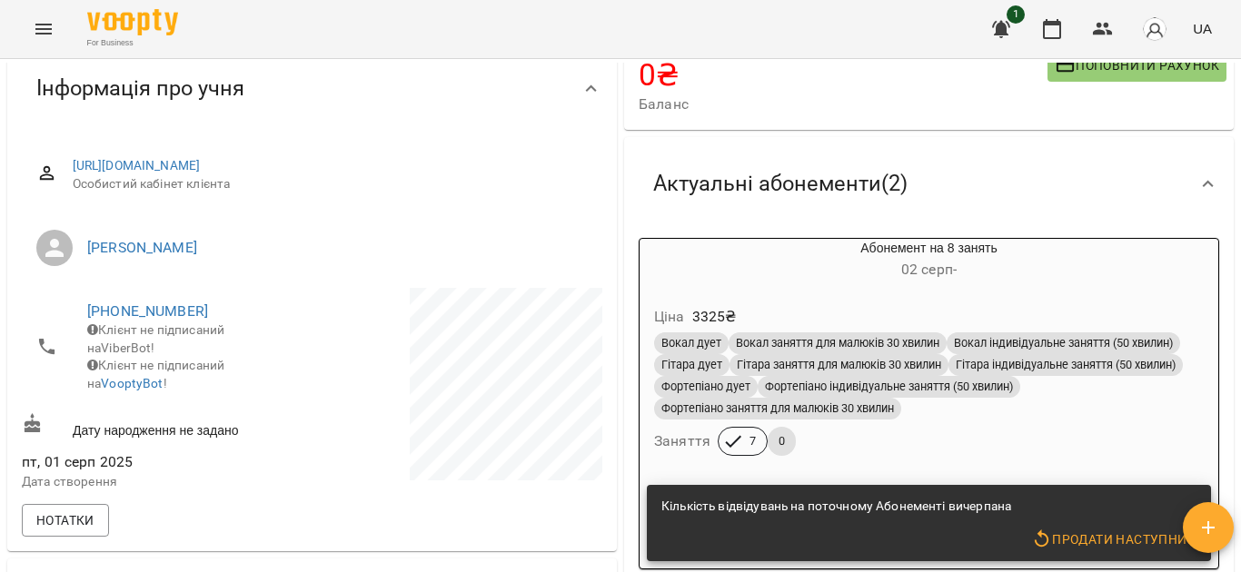
scroll to position [0, 0]
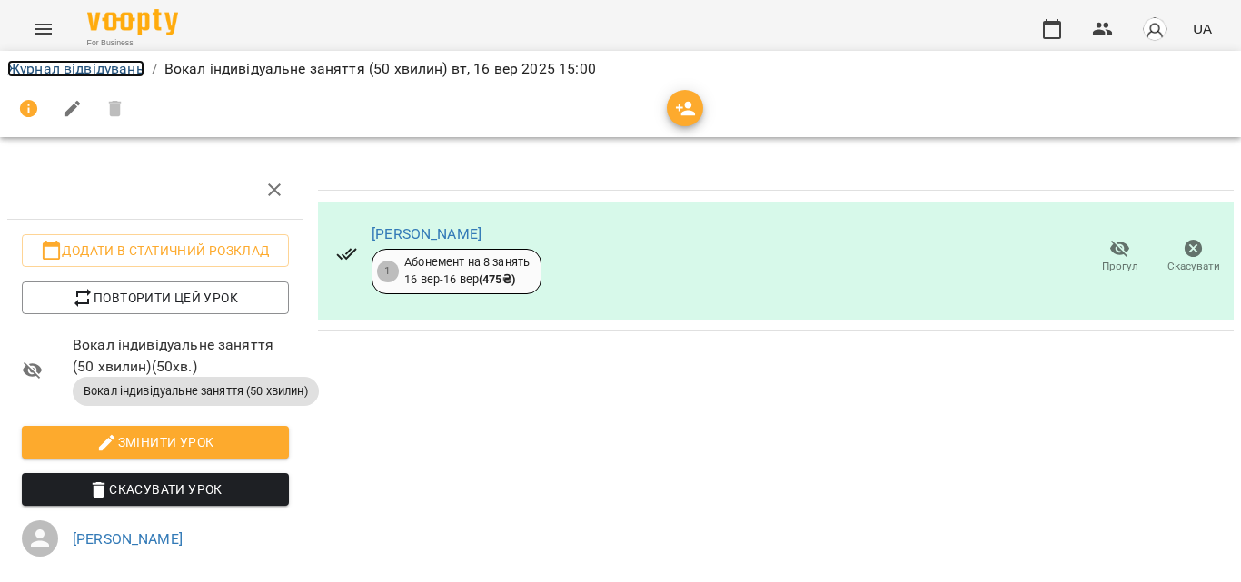
click at [127, 68] on link "Журнал відвідувань" at bounding box center [75, 68] width 137 height 17
